Goal: Task Accomplishment & Management: Use online tool/utility

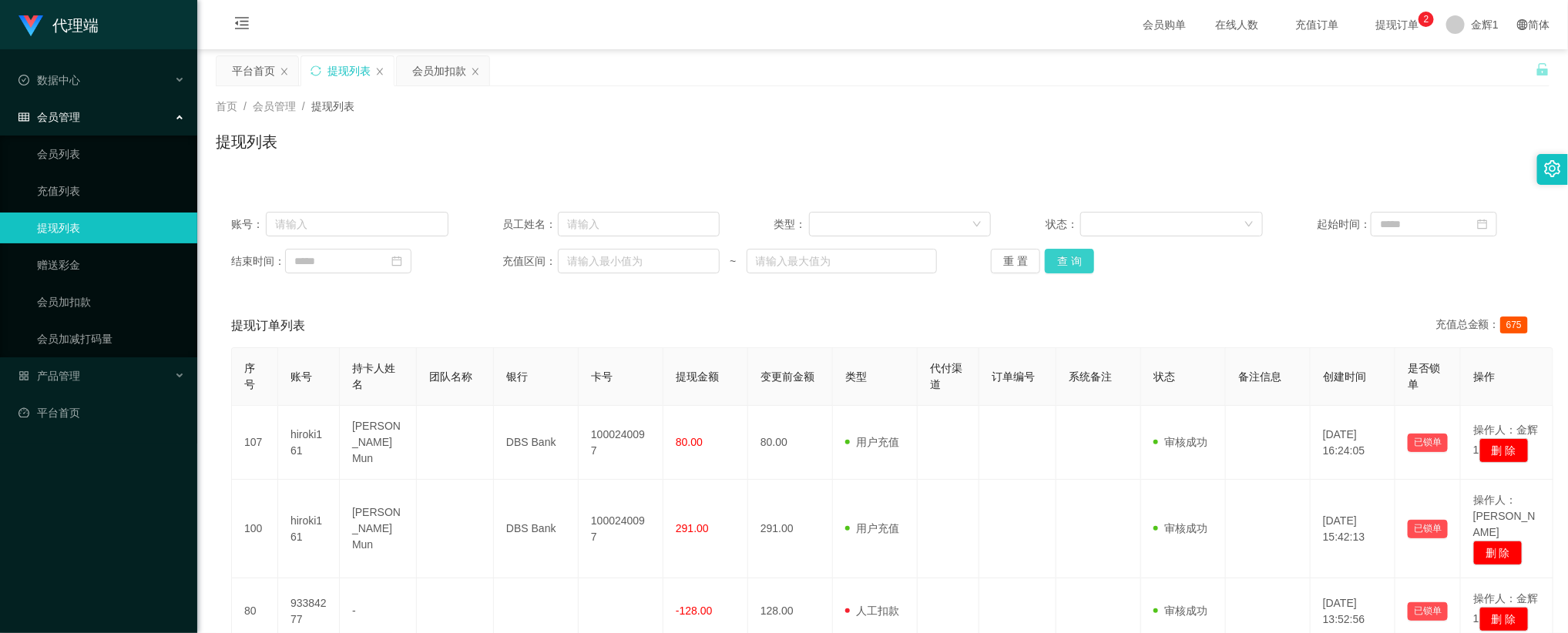
click at [1060, 256] on button "查 询" at bounding box center [1070, 261] width 50 height 25
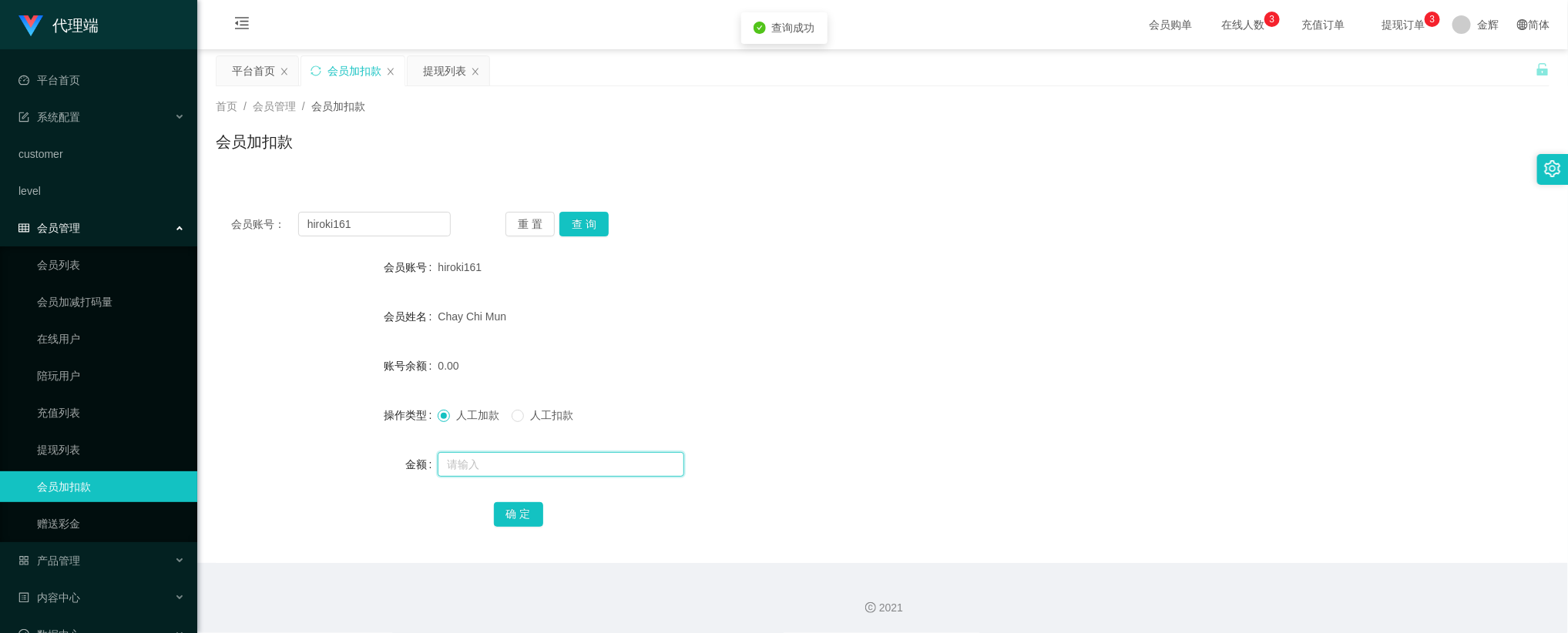
click at [490, 462] on input "text" at bounding box center [560, 464] width 246 height 25
type input "64"
click at [507, 513] on button "确 定" at bounding box center [518, 515] width 50 height 25
click at [1246, 193] on div "会员账号： hiroki161 重 置 查 询 会员账号 hiroki161 会员姓名 [PERSON_NAME] 账号余额 64.00 操作类型 人工加款 …" at bounding box center [882, 370] width 1333 height 385
click at [543, 221] on button "重 置" at bounding box center [530, 224] width 50 height 25
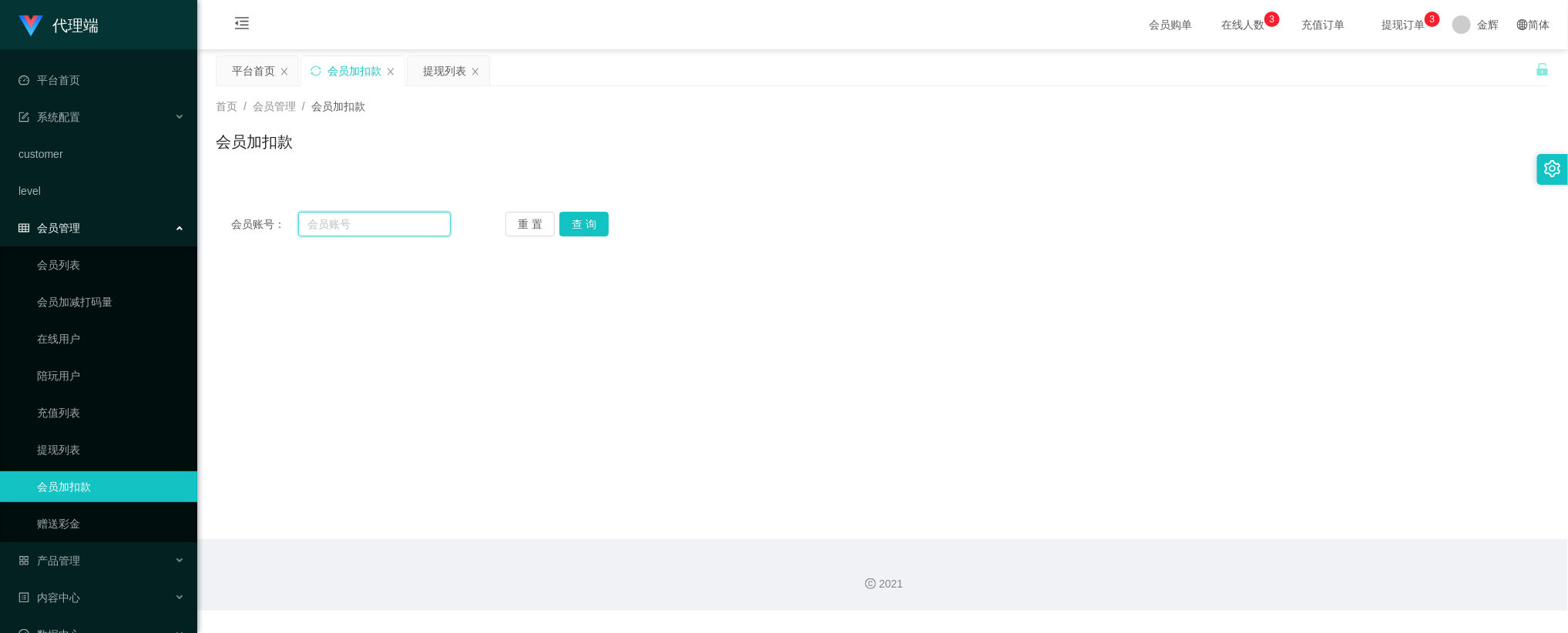
click at [431, 221] on input "text" at bounding box center [374, 224] width 153 height 25
paste input "ynek00"
type input "ynek00"
click at [573, 221] on button "查 询" at bounding box center [584, 224] width 50 height 25
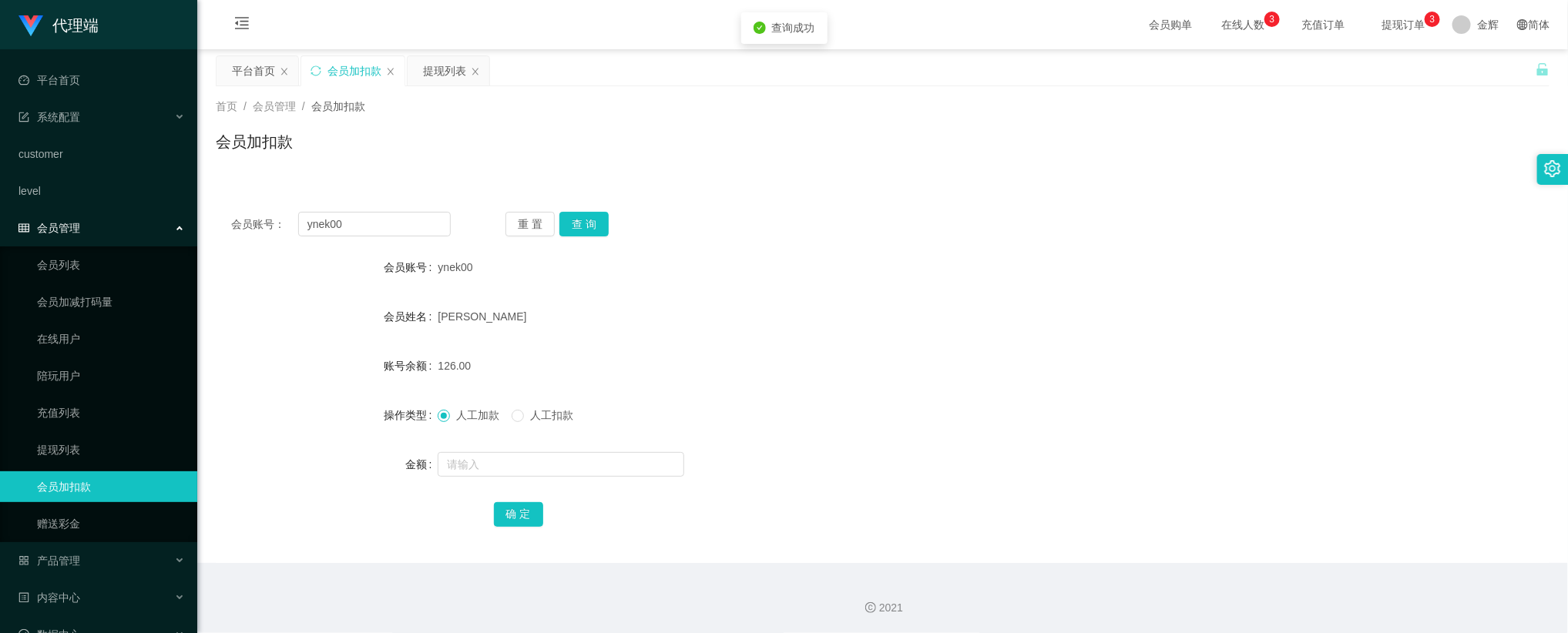
click at [698, 178] on div "会员账号： ynek00 重 置 查 询 会员账号 ynek00 会员姓名 [PERSON_NAME] 账号余额 126.00 操作类型 人工加款 人工扣款 …" at bounding box center [882, 370] width 1333 height 385
click at [337, 221] on input "ynek00" at bounding box center [374, 224] width 153 height 25
click at [112, 250] on link "会员列表" at bounding box center [111, 264] width 148 height 31
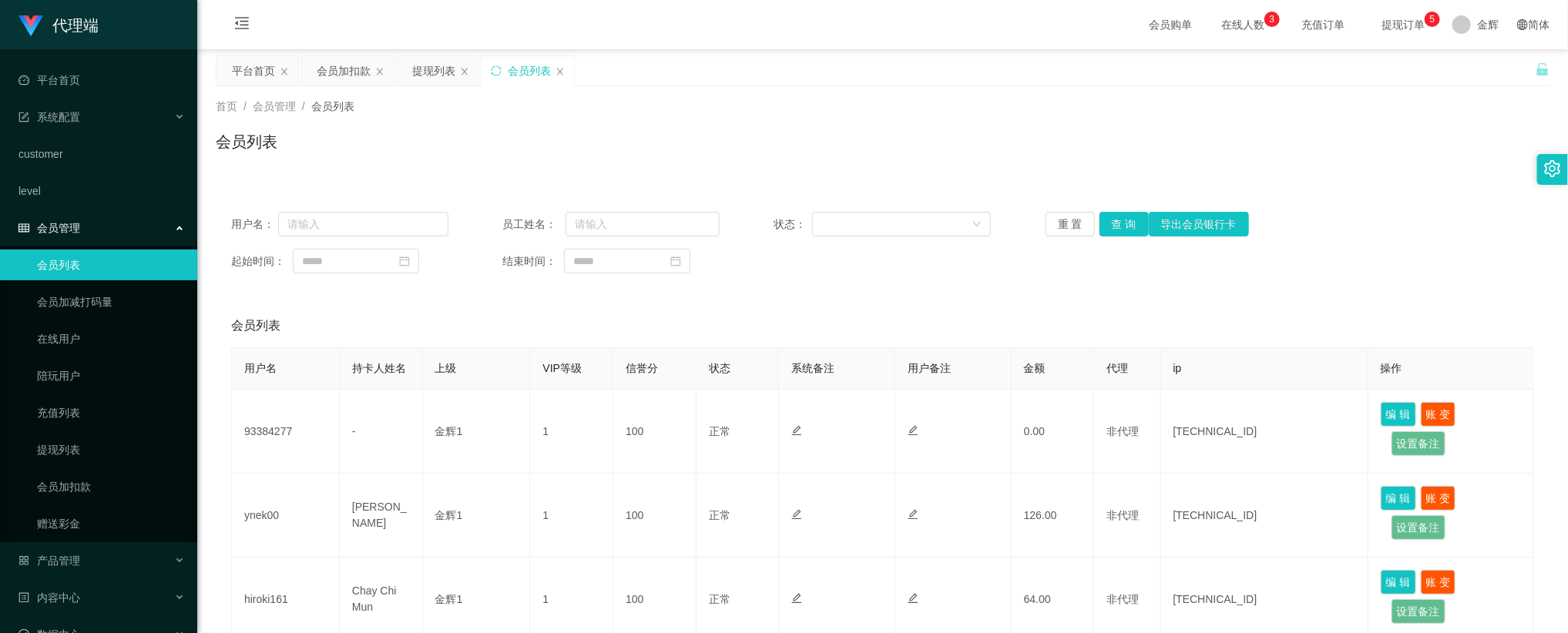
drag, startPoint x: 729, startPoint y: 144, endPoint x: 717, endPoint y: 149, distance: 13.0
click at [729, 144] on div "会员列表" at bounding box center [882, 148] width 1333 height 36
click at [1391, 15] on span "提现订单 0 1 2 3 4 5 6 7 8 9 0 1 2 3 4 5 6 7 8 9 0 1 2 3 4 5 6 7 8 9" at bounding box center [1403, 25] width 80 height 50
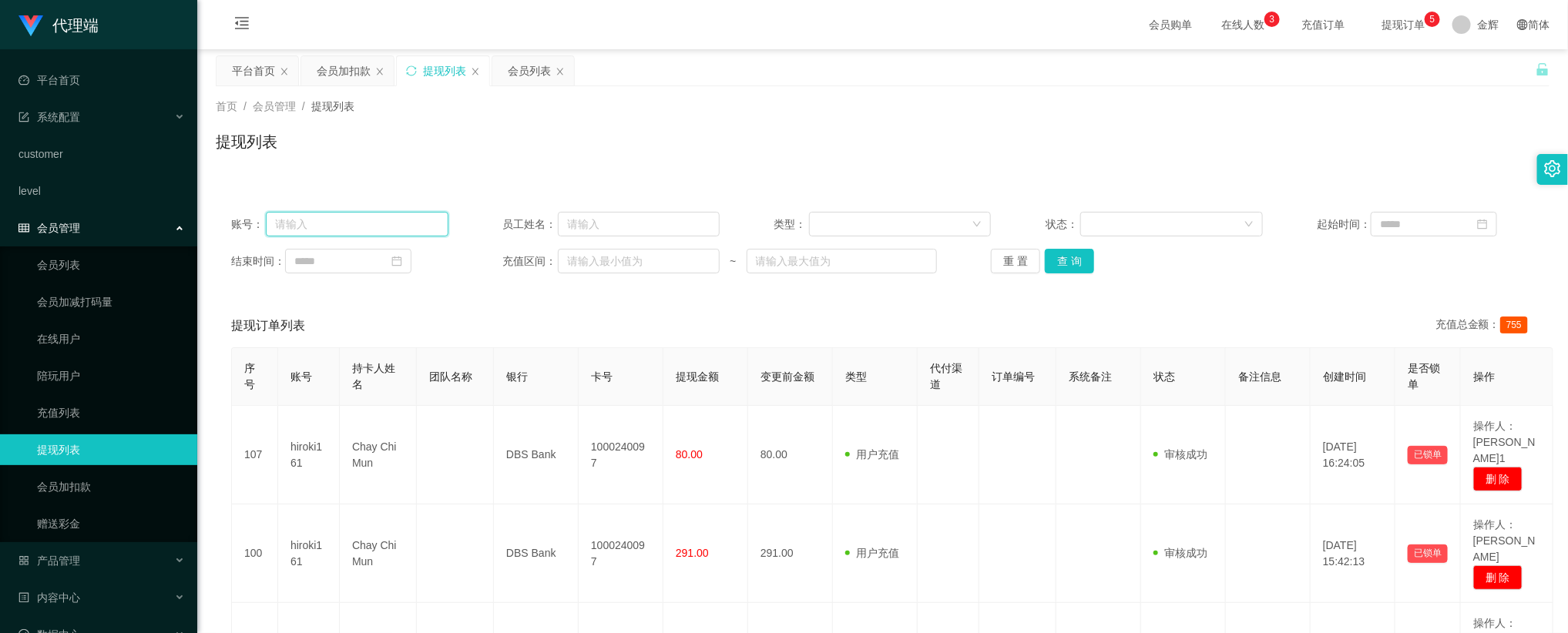
click at [377, 229] on input "text" at bounding box center [357, 224] width 183 height 25
paste input "hiroki161"
type input "hiroki161"
click at [1060, 262] on button "查 询" at bounding box center [1070, 261] width 50 height 25
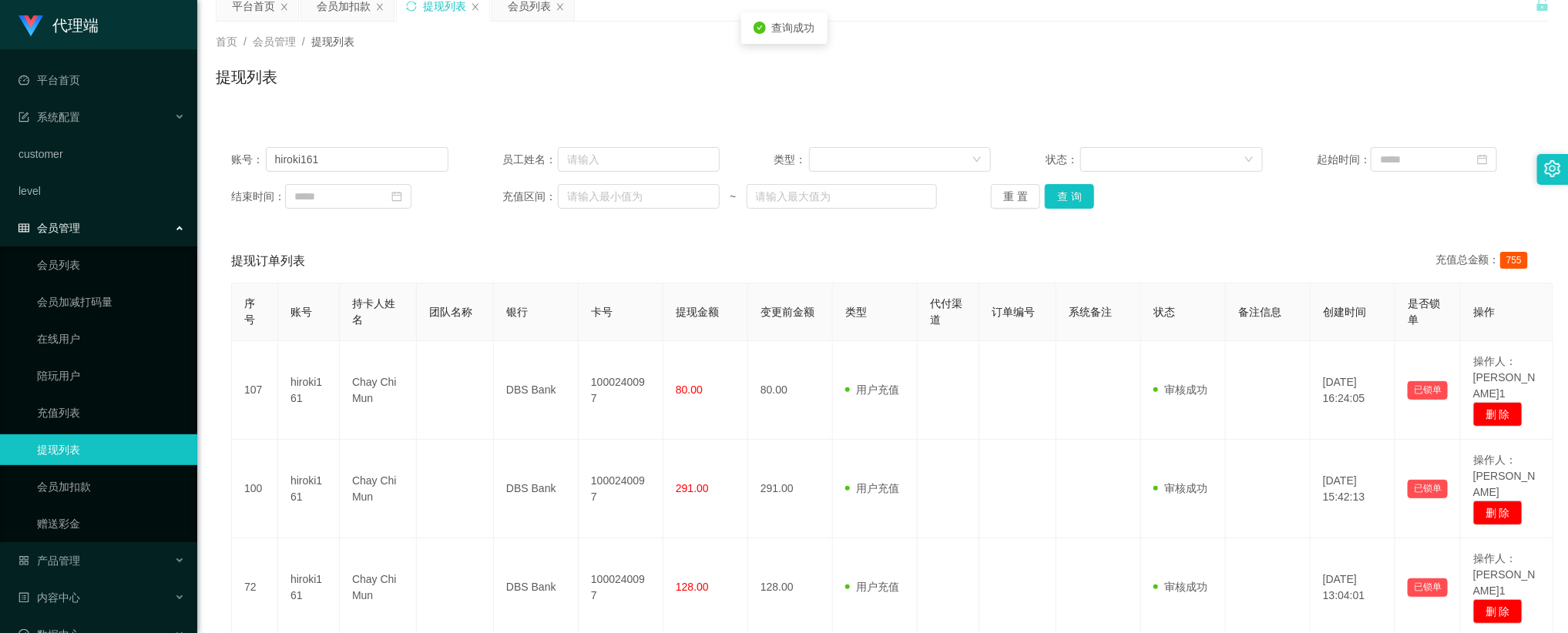
scroll to position [127, 0]
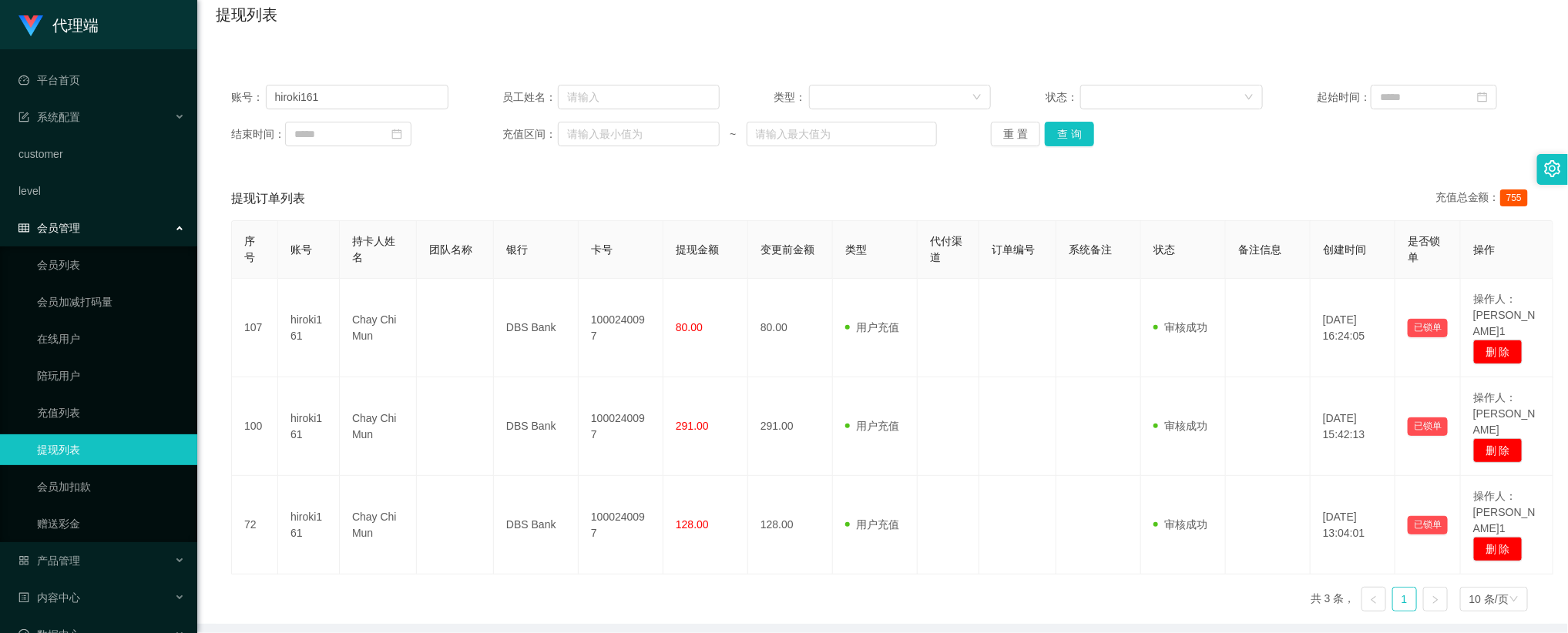
click at [1135, 176] on div "账号： hiroki161 员工姓名： 类型： 状态： 起始时间： 结束时间： 充值区间： ~ 重 置 查 询 提现订单列表 充值总金额： 755 序号 账号…" at bounding box center [882, 346] width 1333 height 554
click at [125, 471] on link "会员加扣款" at bounding box center [111, 486] width 148 height 31
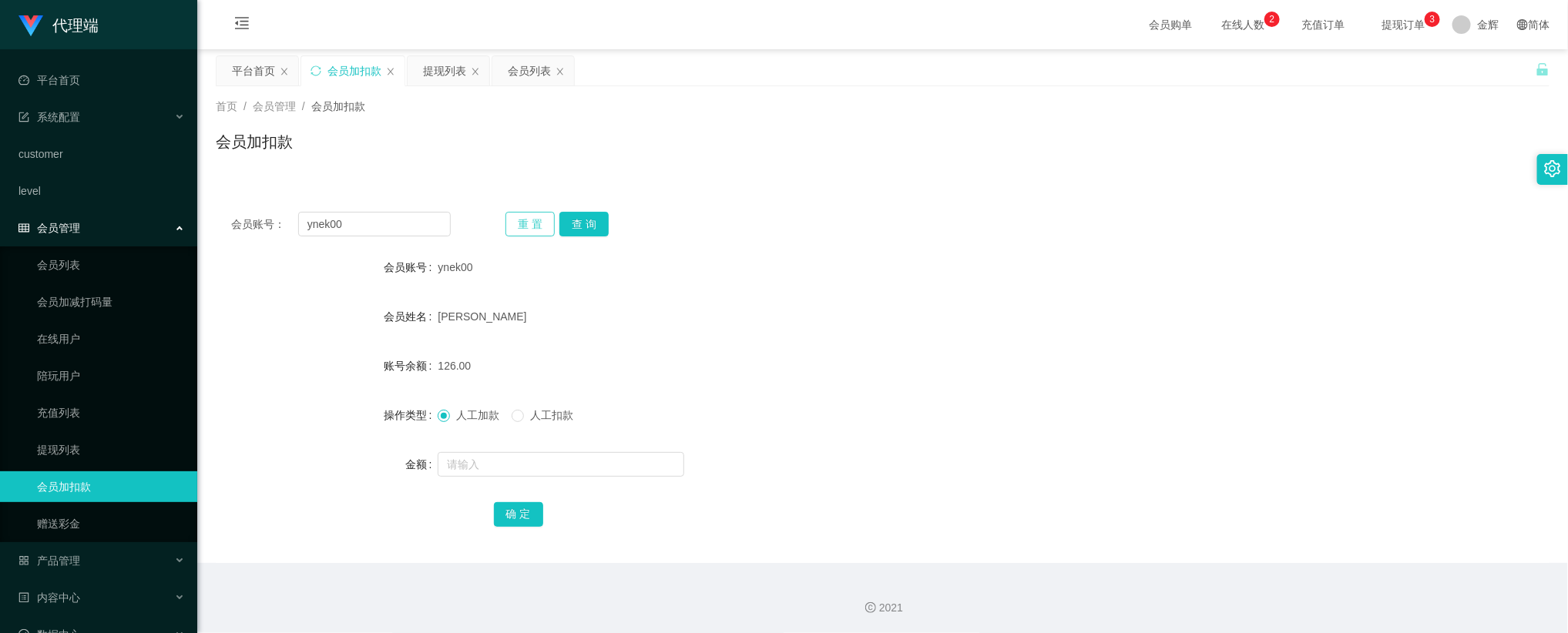
click at [527, 221] on button "重 置" at bounding box center [530, 224] width 50 height 25
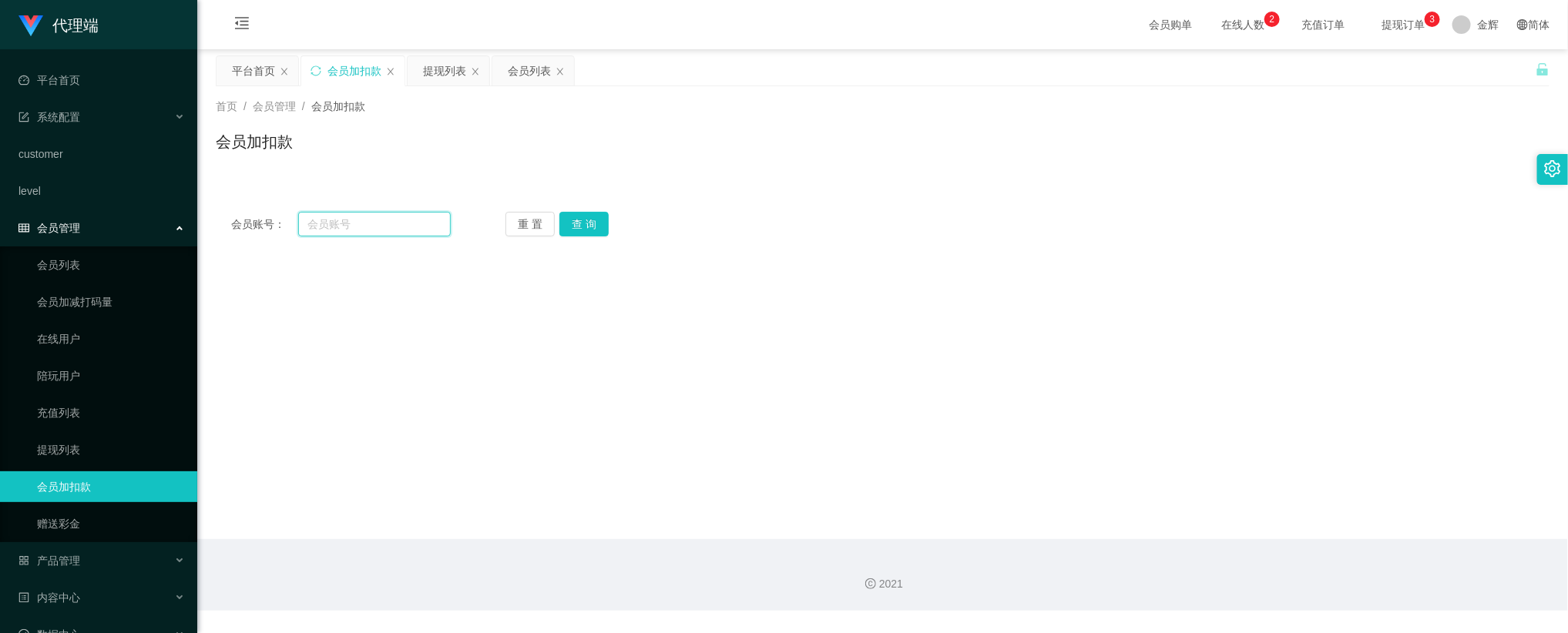
click at [414, 230] on input "text" at bounding box center [374, 224] width 153 height 25
paste input "Jzeezhuo"
type input "Jzeezhuo"
click at [581, 236] on button "查 询" at bounding box center [584, 224] width 50 height 25
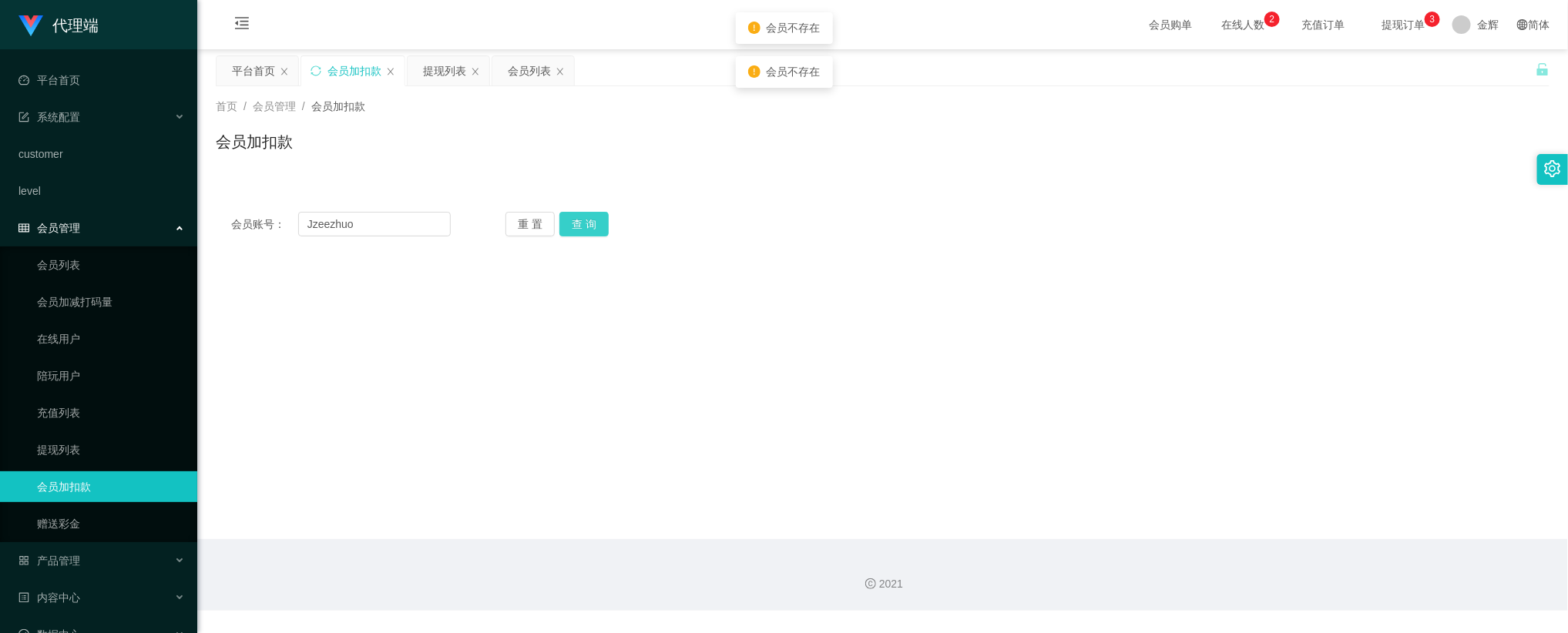
click at [581, 236] on button "查 询" at bounding box center [584, 224] width 50 height 25
click at [1251, 172] on div "首页 / 会员管理 / 会员加扣款 / 会员加扣款" at bounding box center [883, 131] width 1370 height 92
click at [1404, 26] on span "提现订单 0 1 2 3 4 5 6 7 8 9 0 1 2 3 4 5 6 7 8 9 0 1 2 3 4 5 6 7 8 9" at bounding box center [1403, 24] width 59 height 11
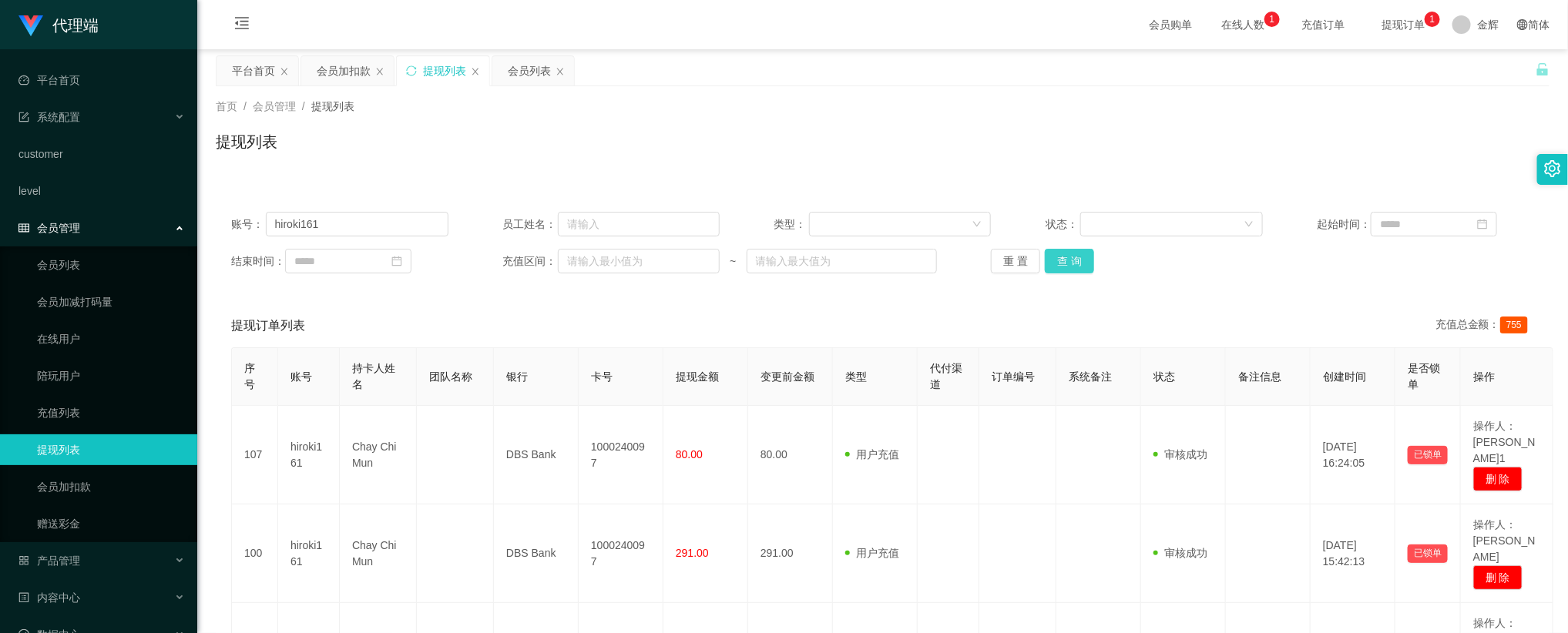
click at [1055, 250] on button "查 询" at bounding box center [1070, 261] width 50 height 25
drag, startPoint x: 774, startPoint y: 158, endPoint x: 754, endPoint y: 174, distance: 25.6
click at [774, 158] on div "提现列表" at bounding box center [882, 148] width 1333 height 36
click at [79, 474] on link "会员加扣款" at bounding box center [111, 486] width 148 height 31
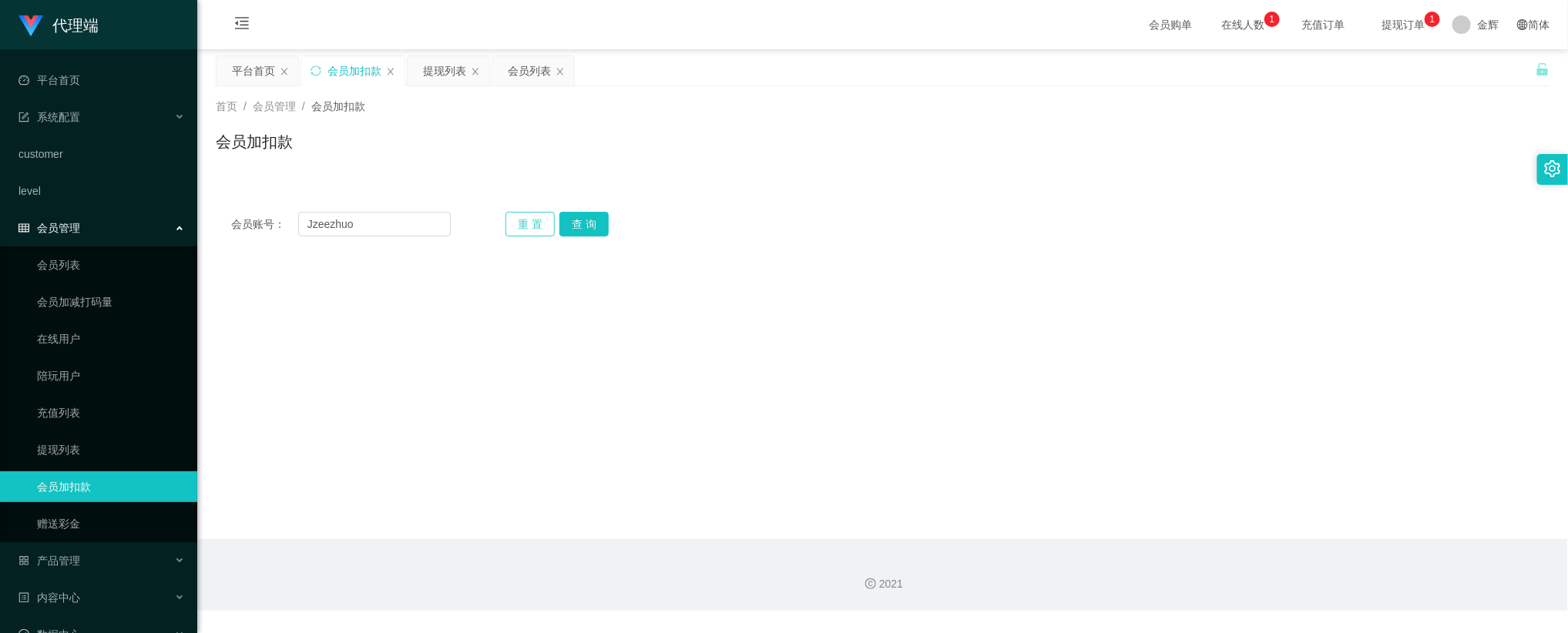
click at [531, 215] on button "重 置" at bounding box center [530, 224] width 50 height 25
click at [359, 220] on input "text" at bounding box center [374, 224] width 153 height 25
paste input "ynek00"
type input "ynek00"
click at [589, 221] on button "查 询" at bounding box center [584, 224] width 50 height 25
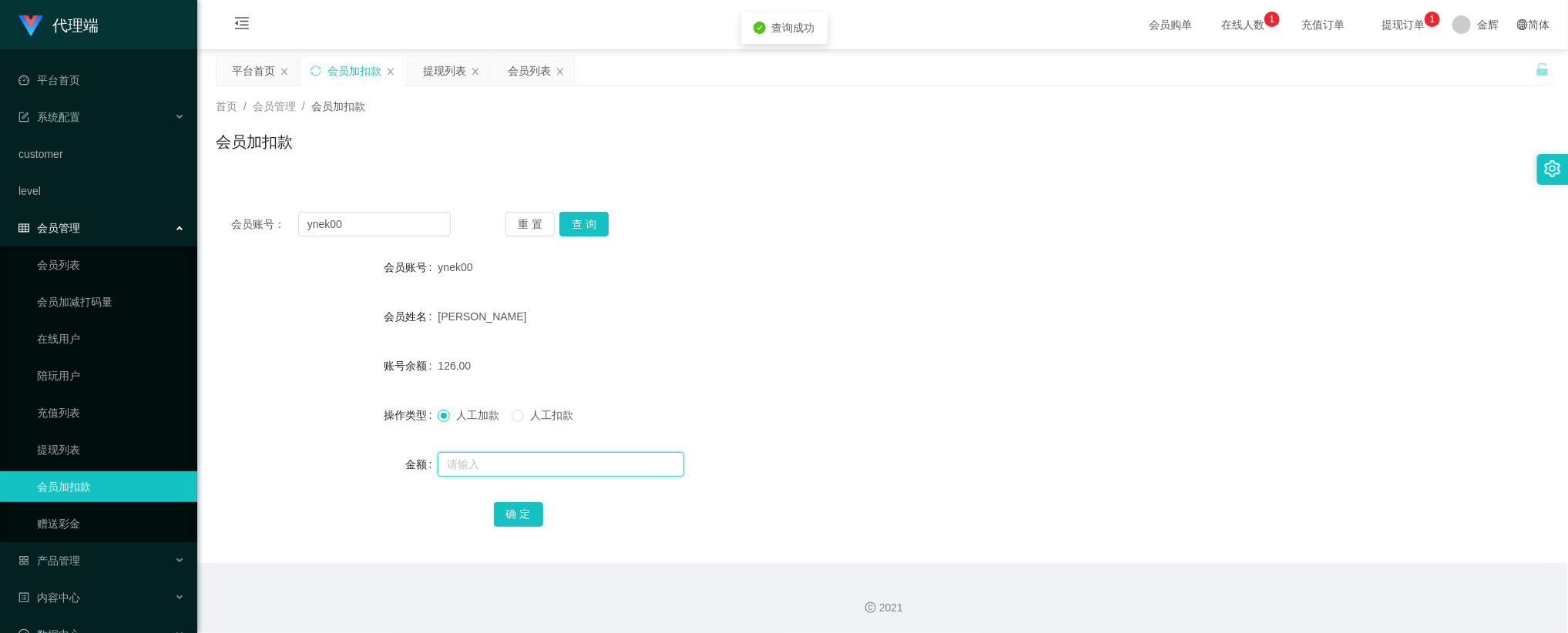
click at [477, 469] on input "text" at bounding box center [560, 464] width 246 height 25
type input "72"
click at [525, 509] on button "确 定" at bounding box center [518, 515] width 50 height 25
click at [1040, 181] on div "会员账号： ynek00 重 置 查 询 会员账号 ynek00 会员姓名 [PERSON_NAME] 账号余额 198.00 操作类型 人工加款 人工扣款 …" at bounding box center [882, 370] width 1333 height 385
click at [588, 227] on button "查 询" at bounding box center [584, 224] width 50 height 25
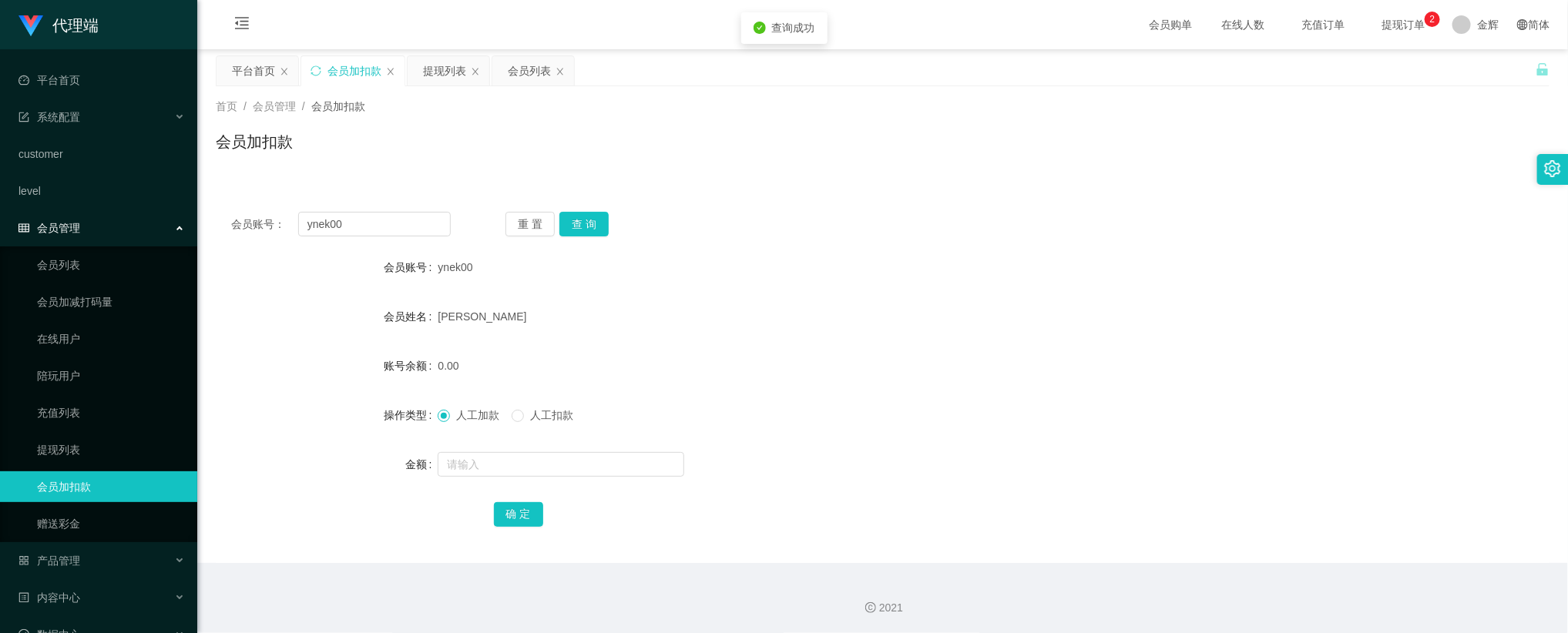
click at [1376, 23] on span "提现订单 0 1 2 3 4 5 6 7 8 9 0 1 2 3 4 5 6 7 8 9 0 1 2 3 4 5 6 7 8 9" at bounding box center [1403, 24] width 59 height 11
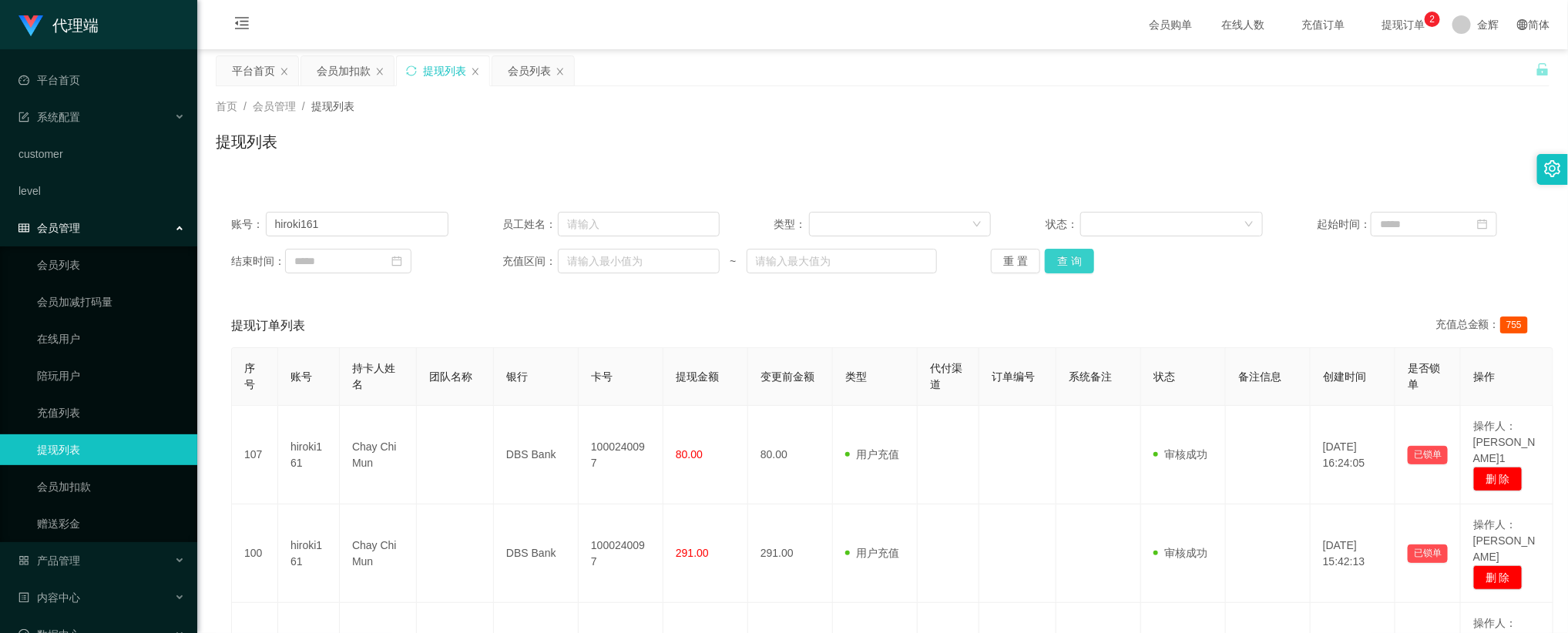
click at [1064, 264] on button "查 询" at bounding box center [1070, 261] width 50 height 25
click at [1064, 264] on button "查 询" at bounding box center [1070, 261] width 50 height 25
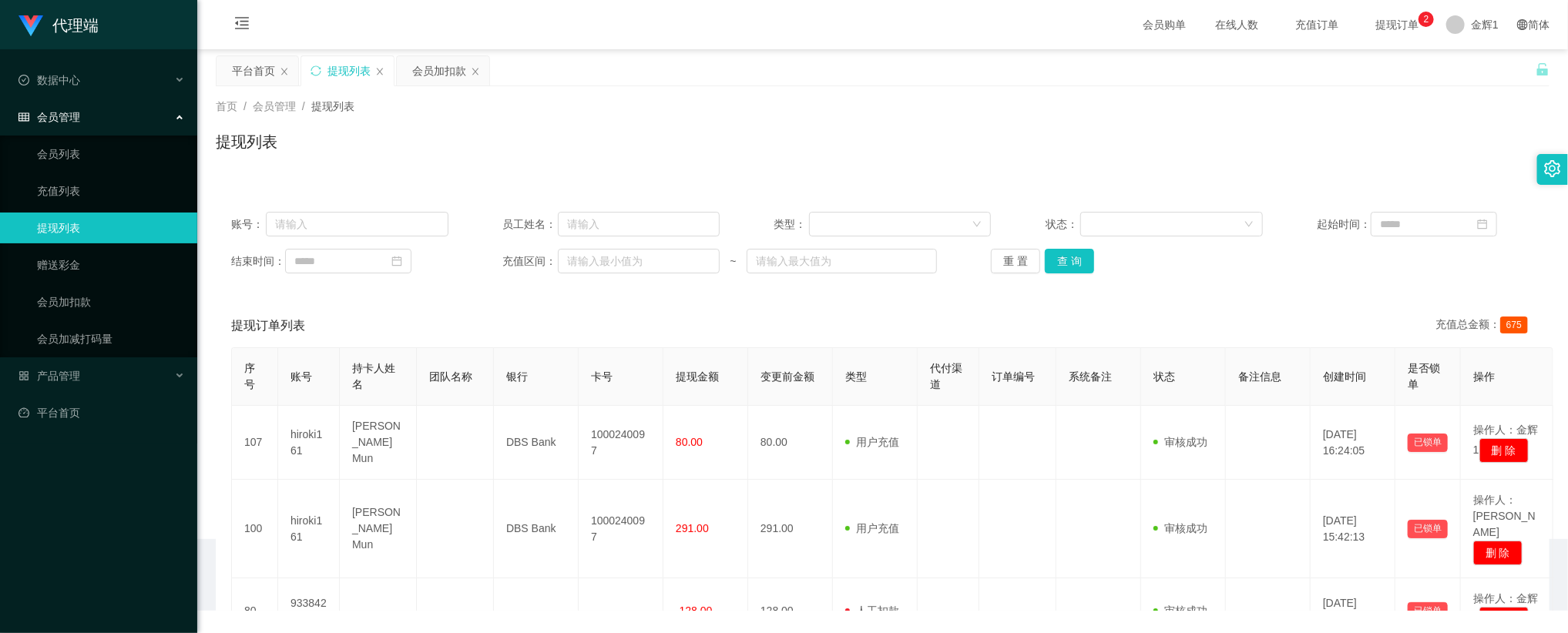
drag, startPoint x: 831, startPoint y: 336, endPoint x: 823, endPoint y: 331, distance: 9.4
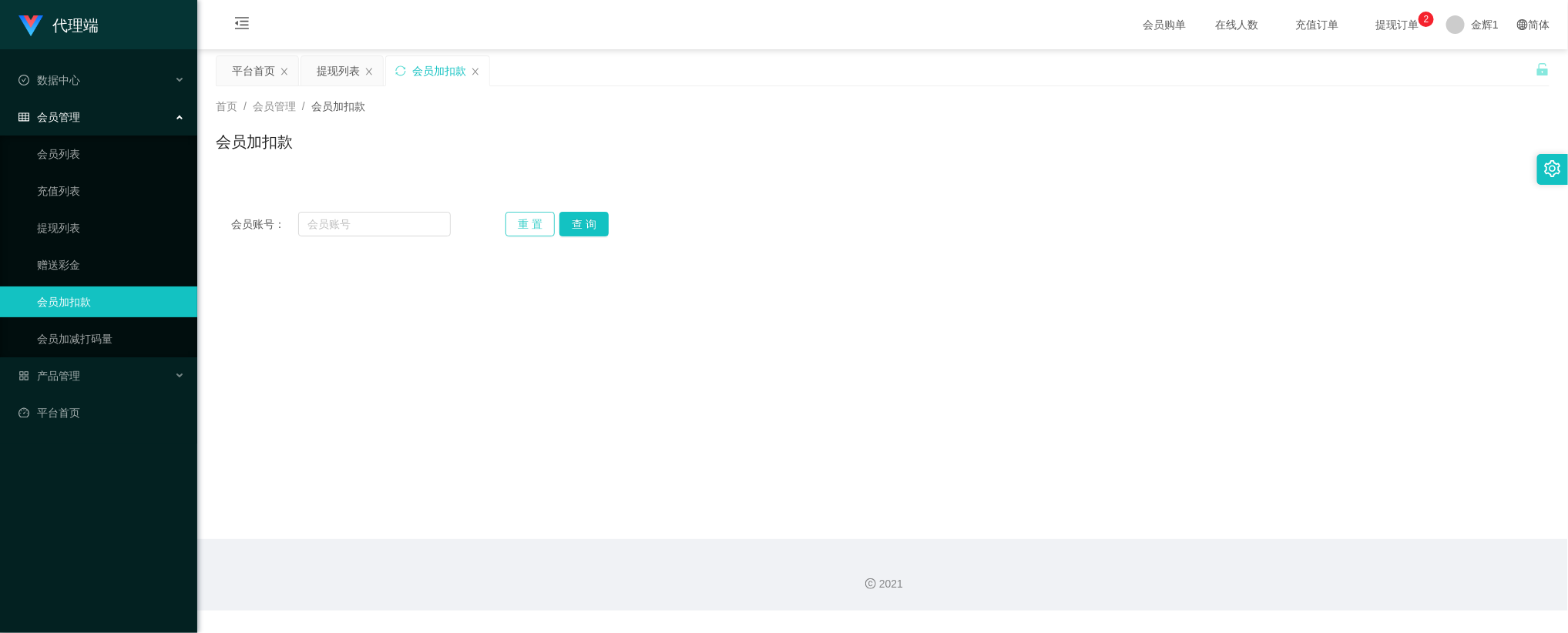
drag, startPoint x: 529, startPoint y: 220, endPoint x: 534, endPoint y: 226, distance: 7.8
click at [678, 155] on div "会员加扣款" at bounding box center [882, 148] width 1333 height 36
click at [532, 221] on button "重 置" at bounding box center [530, 224] width 50 height 25
click at [426, 215] on input "text" at bounding box center [374, 224] width 153 height 25
paste input "ynek00"
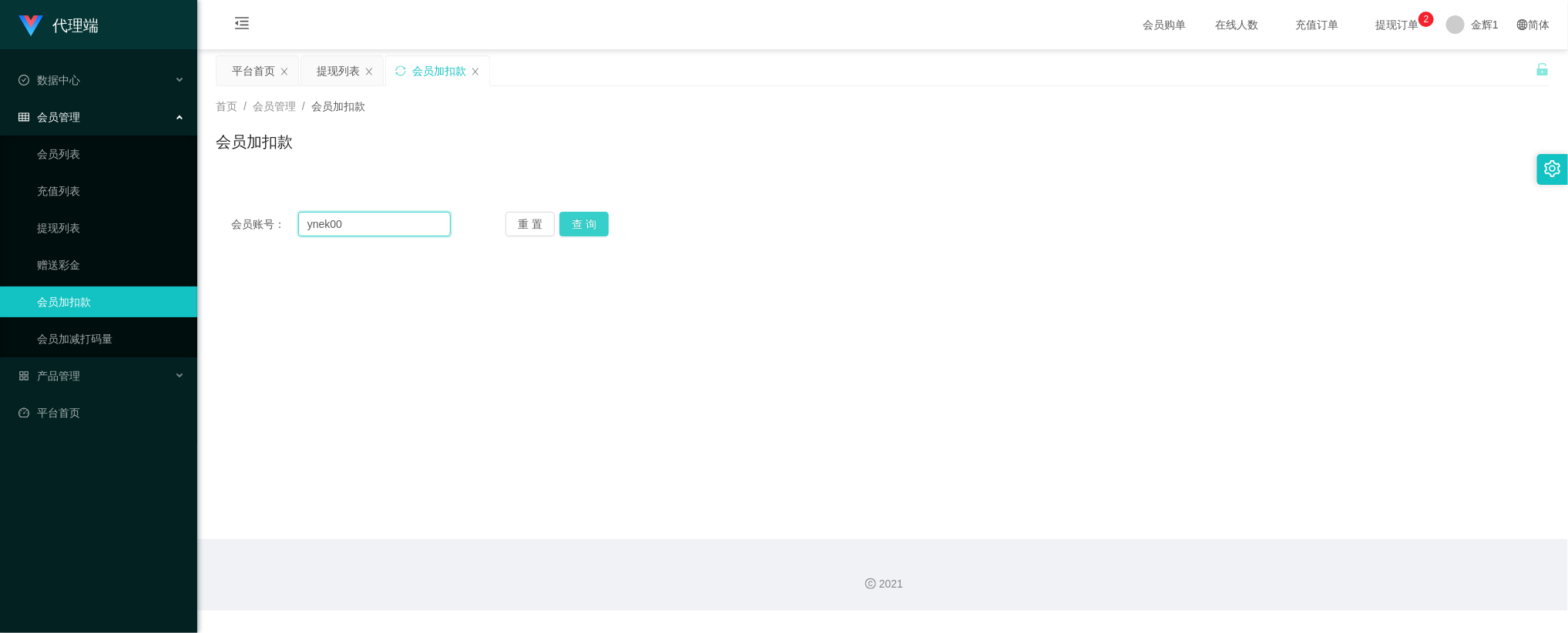
type input "ynek00"
click at [570, 221] on button "查 询" at bounding box center [584, 224] width 50 height 25
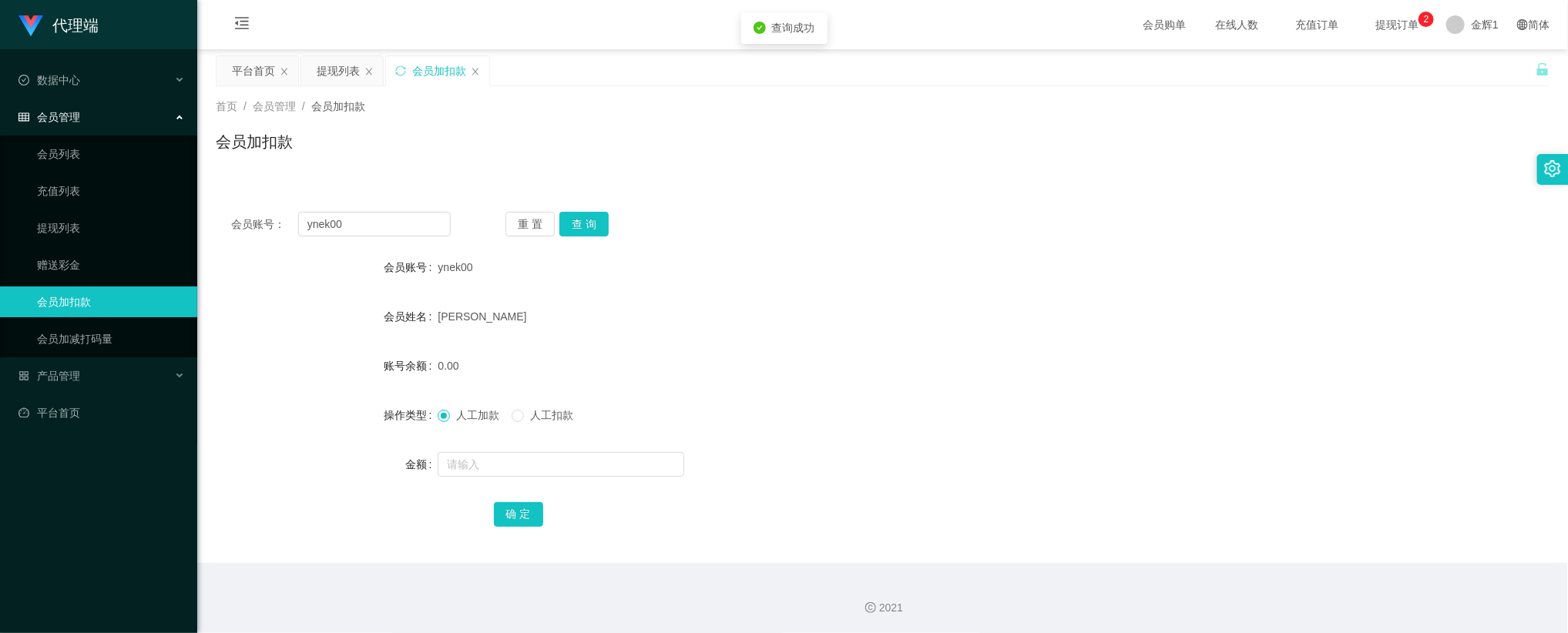
click at [1394, 21] on span "提现订单 0 1 2 3 4 5 6 7 8 9 0 1 2 3 4 5 6 7 8 9 0 1 2 3 4 5 6 7 8 9" at bounding box center [1396, 24] width 59 height 11
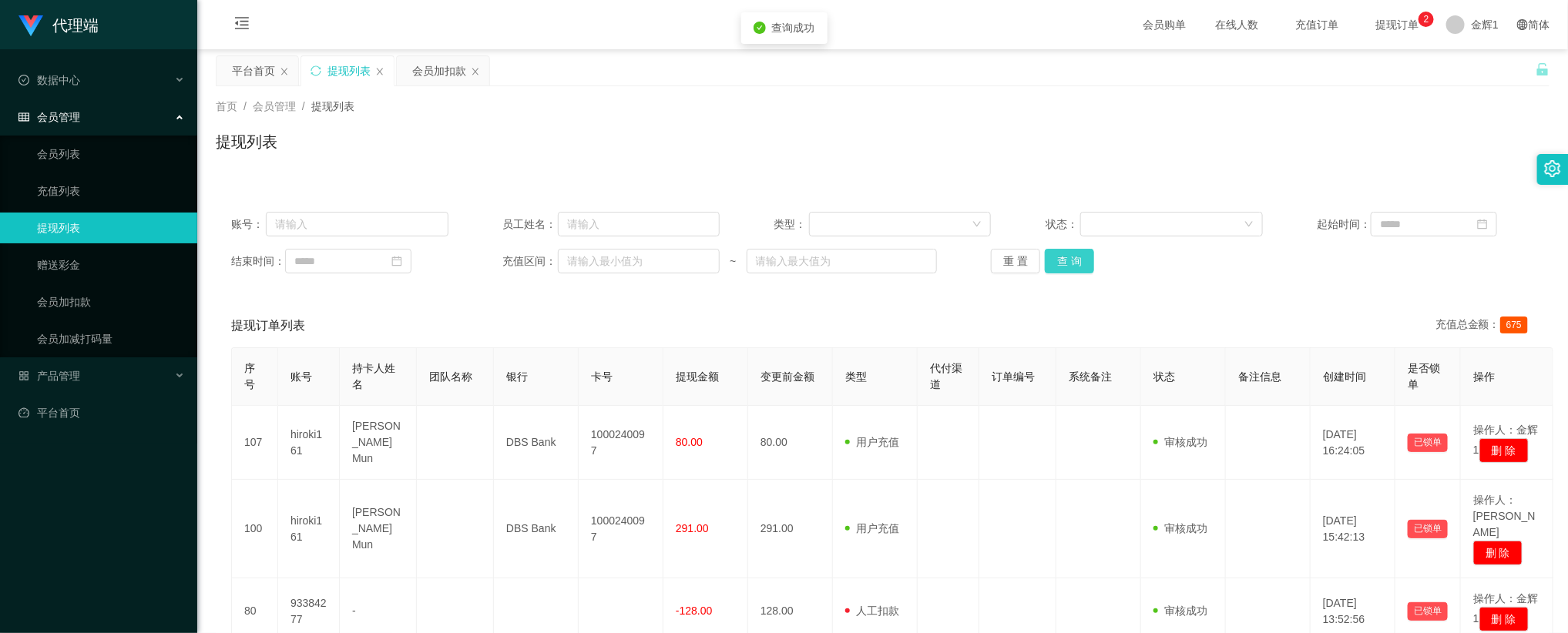
click at [1060, 259] on button "查 询" at bounding box center [1070, 261] width 50 height 25
